Goal: Information Seeking & Learning: Check status

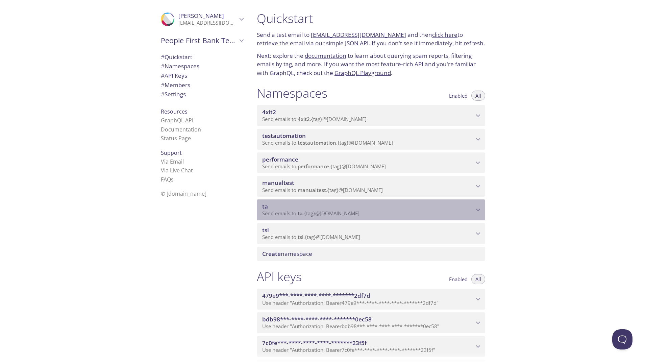
click at [478, 211] on icon "ta namespace" at bounding box center [478, 210] width 4 height 3
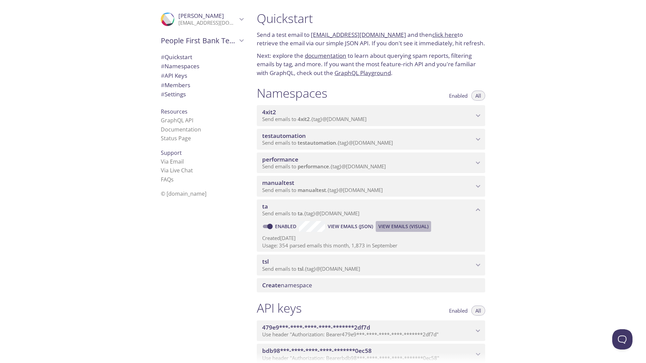
click at [400, 225] on span "View Emails (Visual)" at bounding box center [404, 226] width 50 height 8
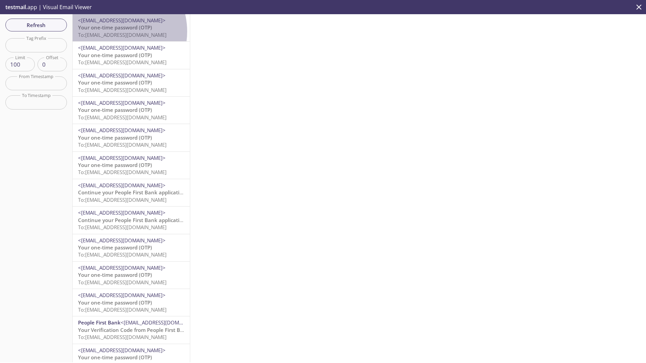
click at [112, 31] on span "To: ta.800625607@inbox.testmail.app" at bounding box center [122, 34] width 89 height 7
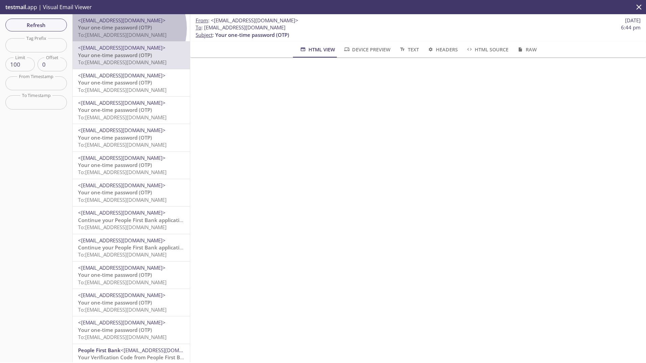
click at [125, 28] on span "Your one-time password (OTP)" at bounding box center [115, 27] width 74 height 7
